Goal: Task Accomplishment & Management: Use online tool/utility

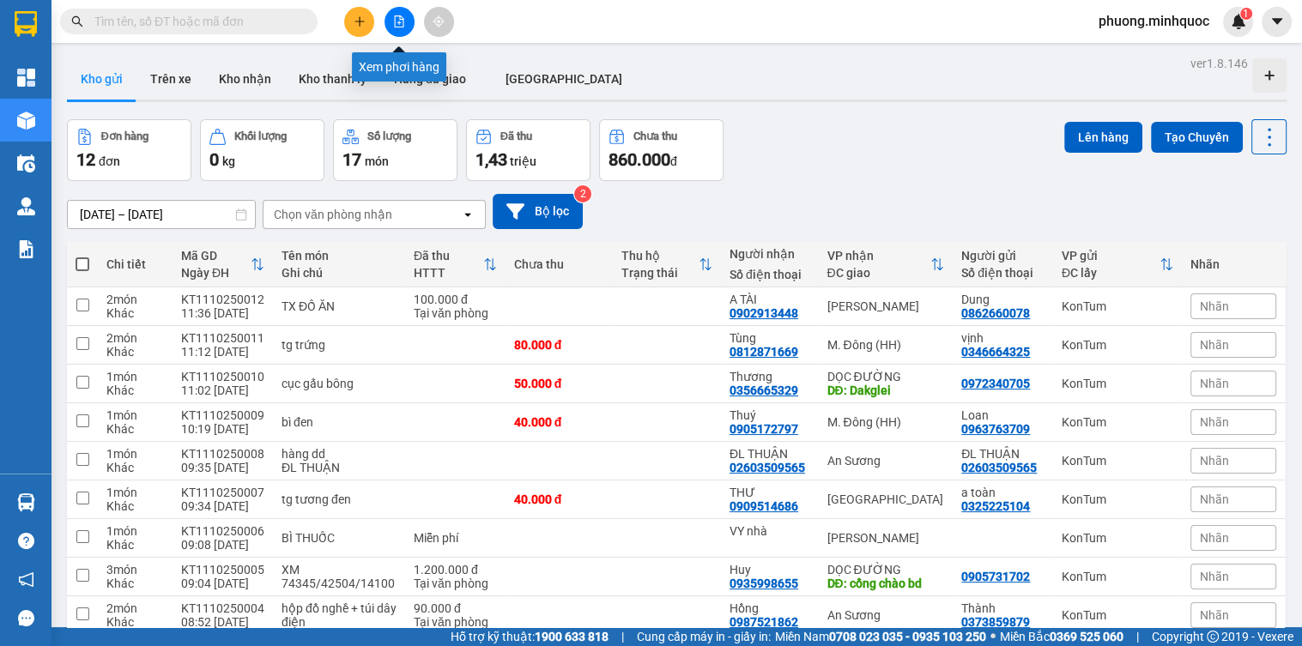
click at [408, 17] on button at bounding box center [400, 22] width 30 height 30
